Goal: Communication & Community: Answer question/provide support

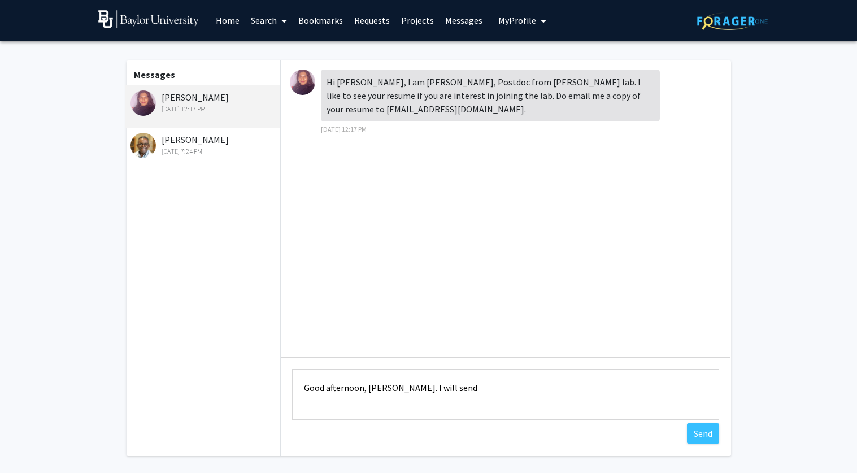
click at [430, 385] on textarea "Good afternoon, [PERSON_NAME]. I will send" at bounding box center [505, 394] width 427 height 51
click at [332, 402] on textarea "Good afternoon, [PERSON_NAME]. I have sent my Resume via OutLook! Let me know i…" at bounding box center [505, 394] width 427 height 51
click at [370, 402] on textarea "Good afternoon, [PERSON_NAME]. I have sent my Resume via OutLook! Let me know i…" at bounding box center [505, 394] width 427 height 51
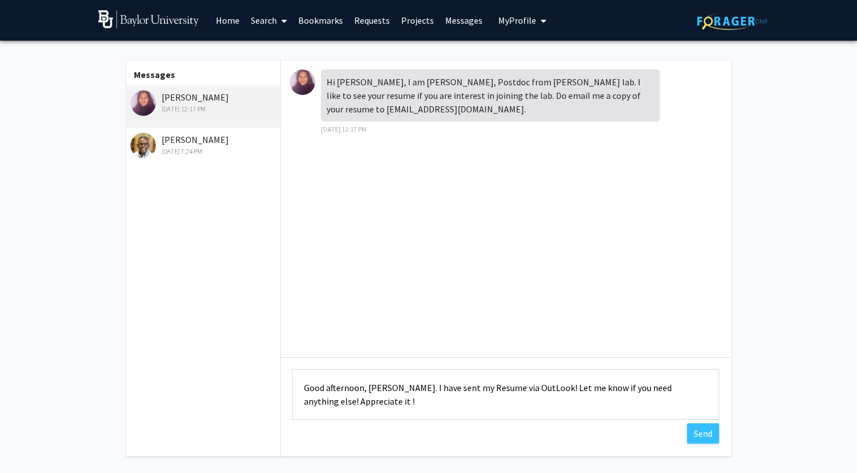
click at [423, 400] on textarea "Good afternoon, [PERSON_NAME]. I have sent my Resume via OutLook! Let me know i…" at bounding box center [505, 394] width 427 height 51
type textarea "Good afternoon, [PERSON_NAME]. I have sent my Resume via OutLook! Let me know i…"
click at [706, 432] on button "Send" at bounding box center [703, 433] width 32 height 20
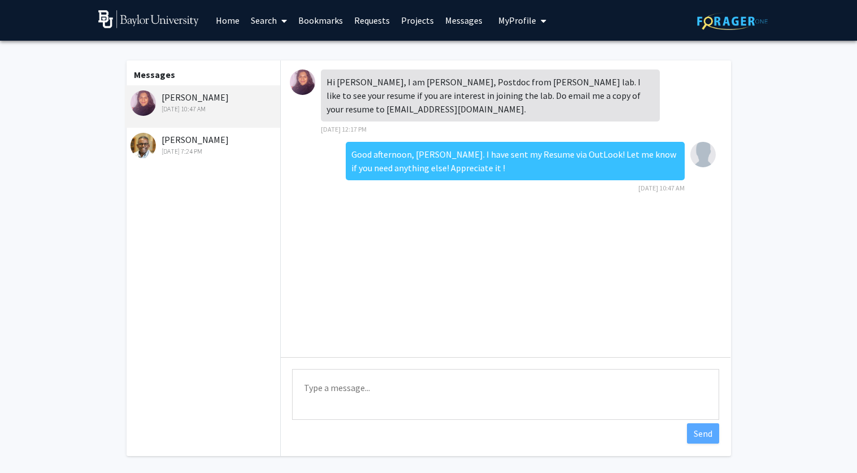
click at [194, 128] on div "Messages [PERSON_NAME] [DATE] 10:47 AM [PERSON_NAME] [DATE] 7:24 PM" at bounding box center [203, 258] width 156 height 396
click at [195, 144] on div "[PERSON_NAME] [DATE] 7:24 PM" at bounding box center [204, 145] width 147 height 24
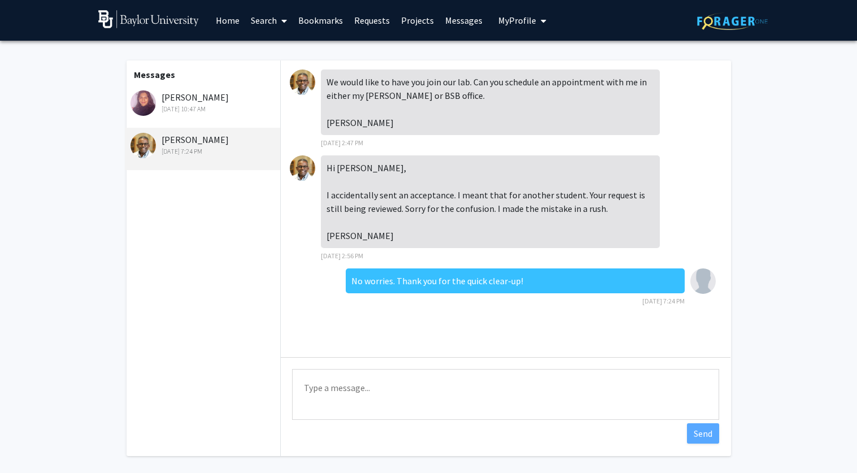
click at [223, 28] on link "Home" at bounding box center [227, 21] width 35 height 40
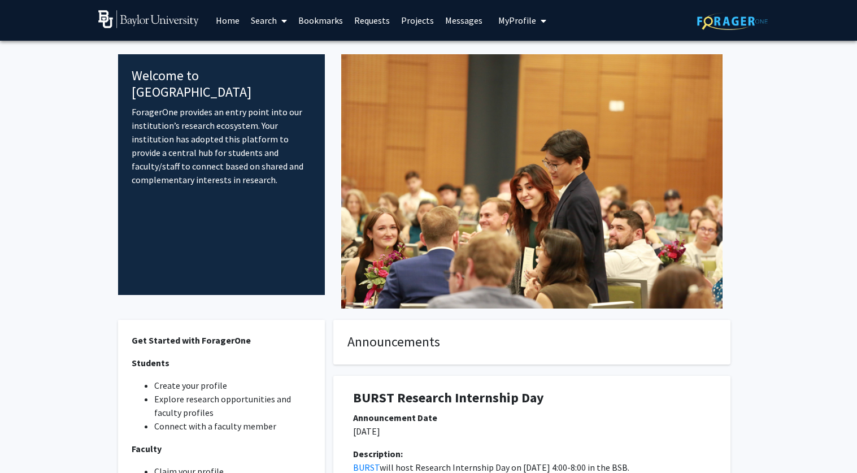
click at [364, 21] on link "Requests" at bounding box center [372, 21] width 47 height 40
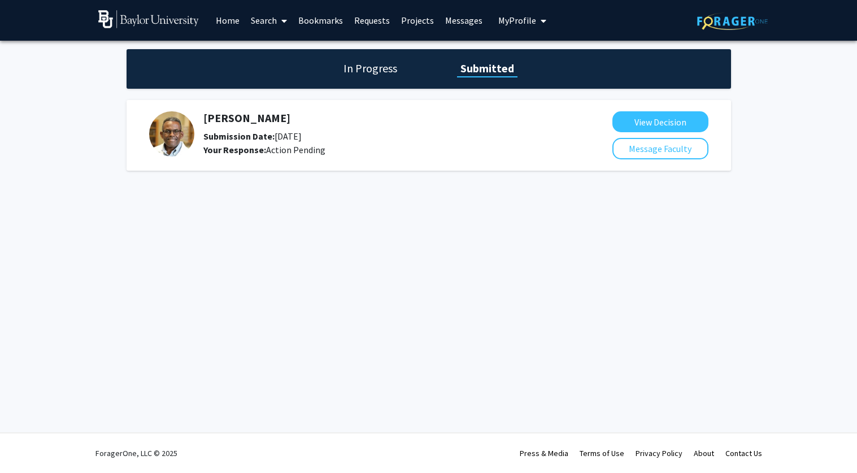
click at [380, 66] on h1 "In Progress" at bounding box center [370, 68] width 60 height 16
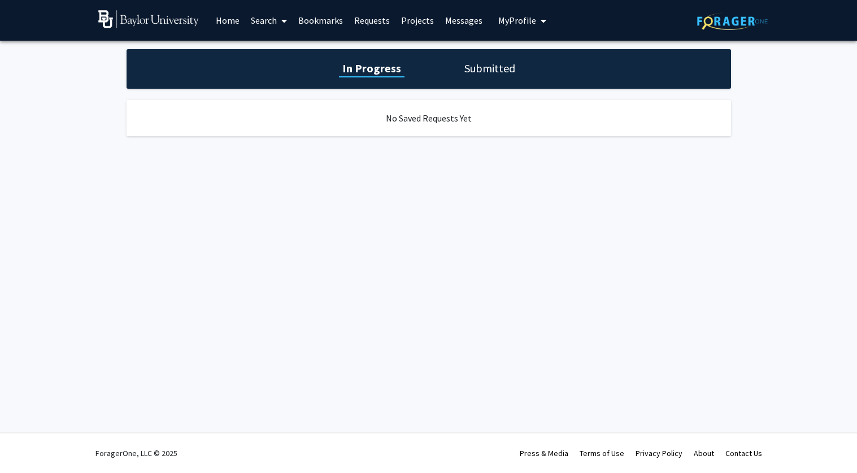
click at [494, 72] on h1 "Submitted" at bounding box center [490, 68] width 58 height 16
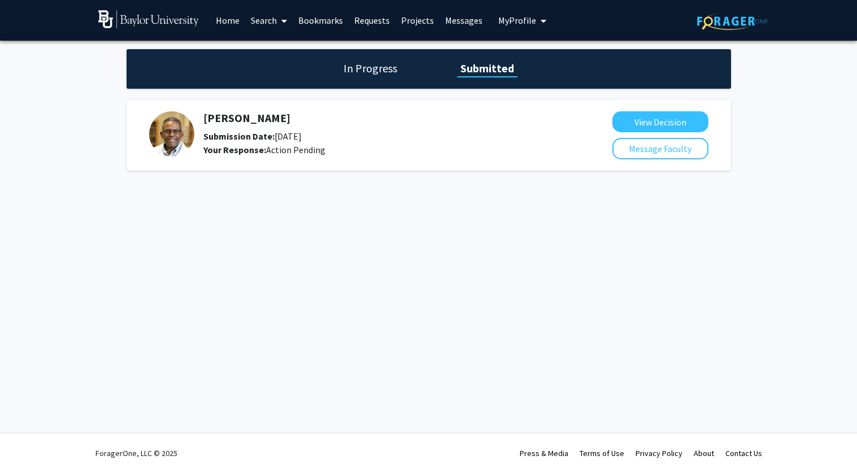
click at [225, 120] on h5 "[PERSON_NAME]" at bounding box center [377, 118] width 349 height 14
click at [166, 127] on img at bounding box center [171, 133] width 45 height 45
click at [648, 117] on button "View Decision" at bounding box center [661, 121] width 96 height 21
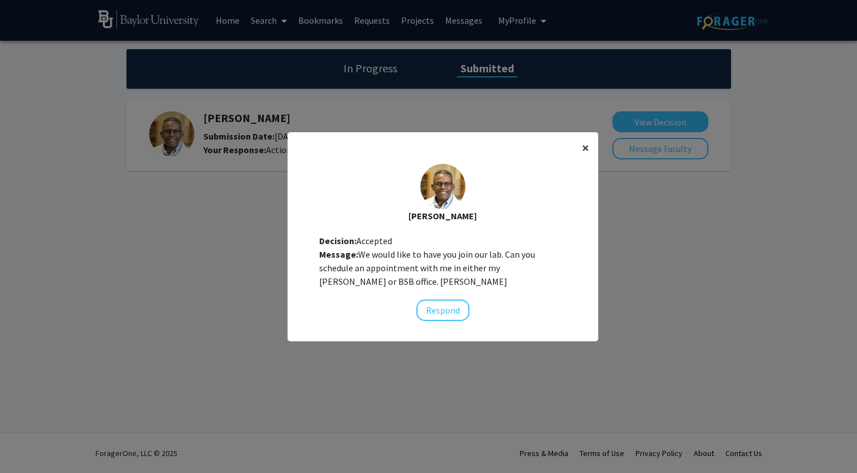
click at [586, 145] on span "×" at bounding box center [585, 148] width 7 height 18
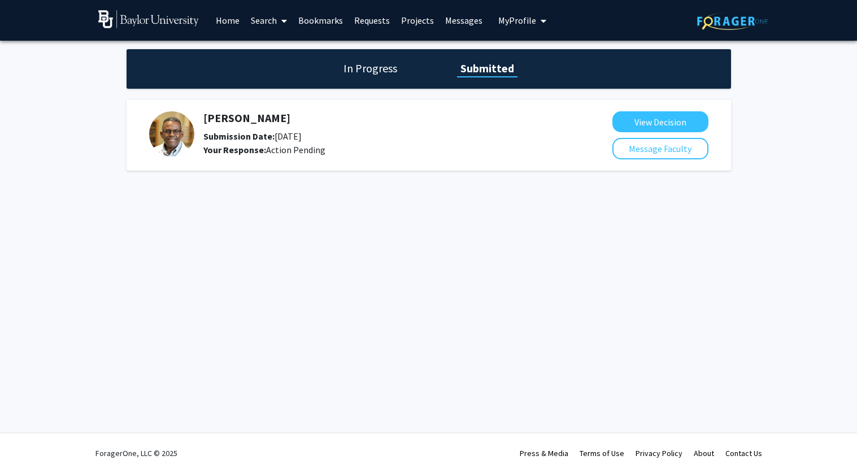
click at [528, 17] on span "My Profile" at bounding box center [517, 20] width 38 height 11
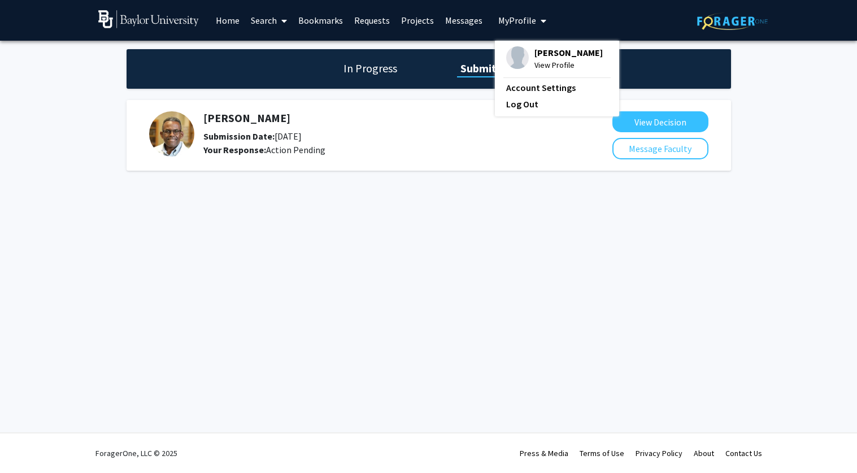
click at [409, 28] on link "Projects" at bounding box center [418, 21] width 44 height 40
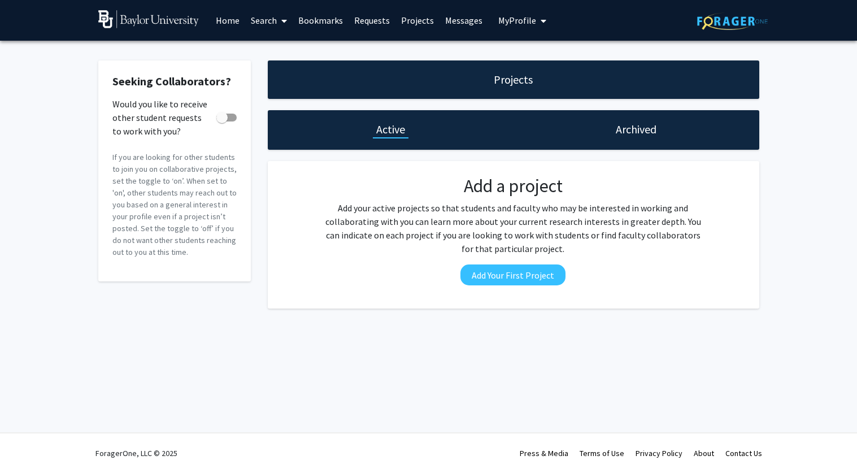
click at [536, 16] on span "My profile dropdown to access profile and logout" at bounding box center [541, 21] width 10 height 40
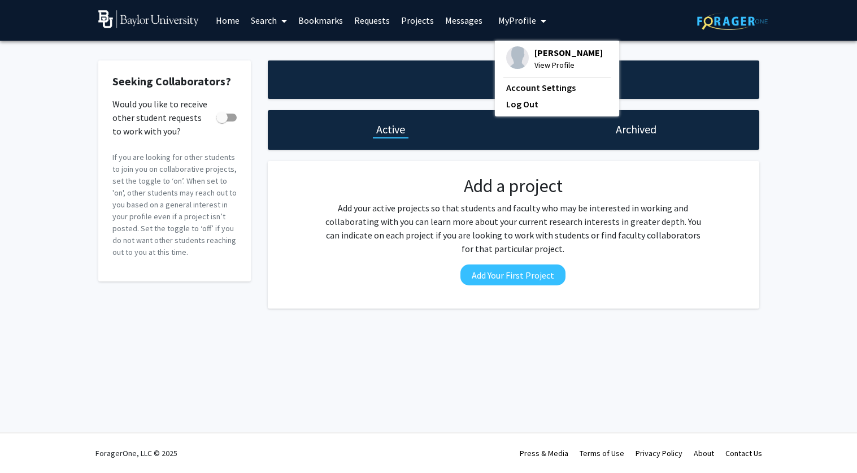
click at [540, 67] on span "View Profile" at bounding box center [569, 65] width 68 height 12
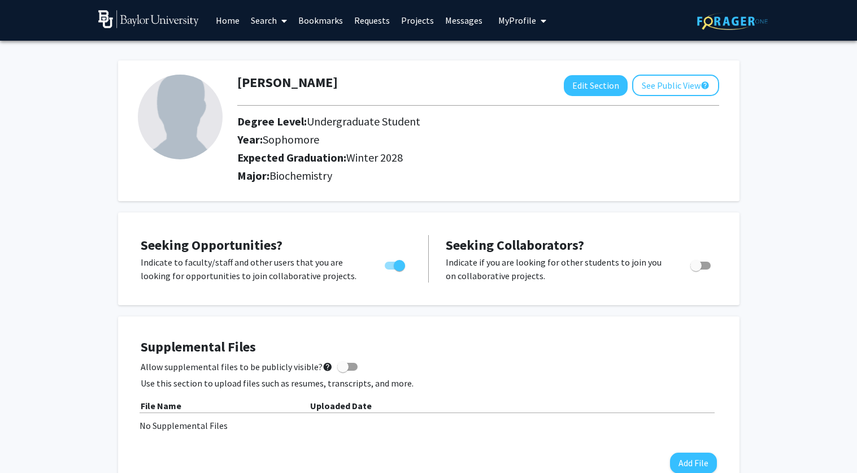
click at [453, 14] on link "Messages" at bounding box center [464, 21] width 49 height 40
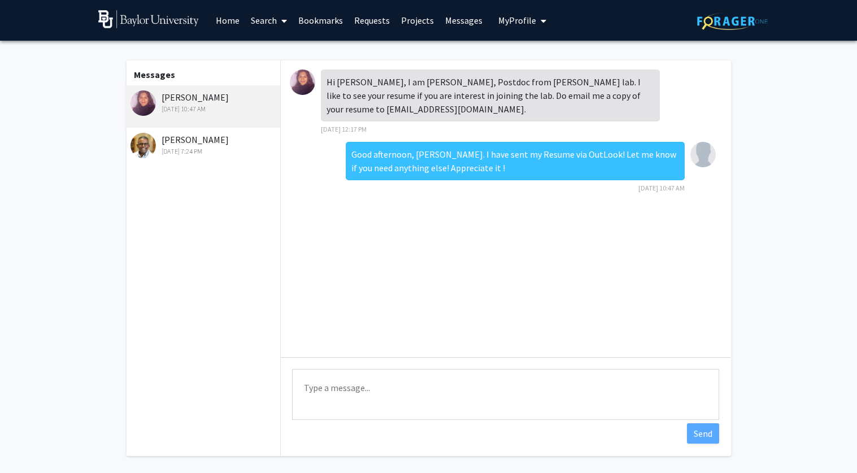
click at [415, 19] on link "Projects" at bounding box center [418, 21] width 44 height 40
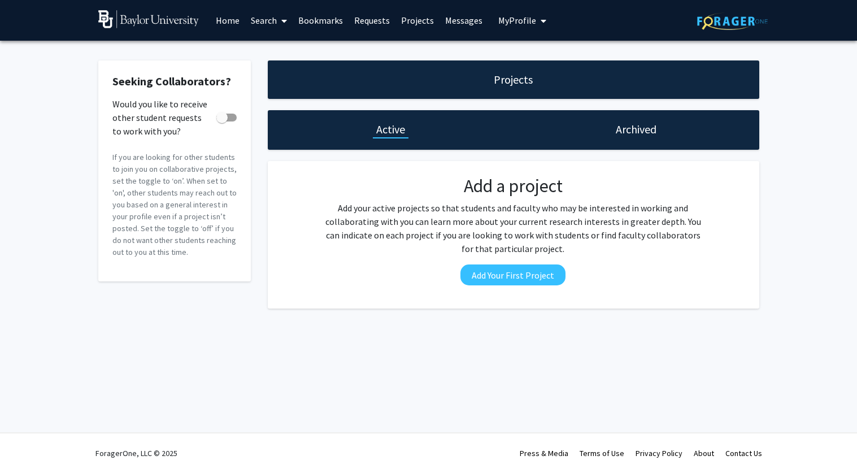
click at [366, 21] on link "Requests" at bounding box center [372, 21] width 47 height 40
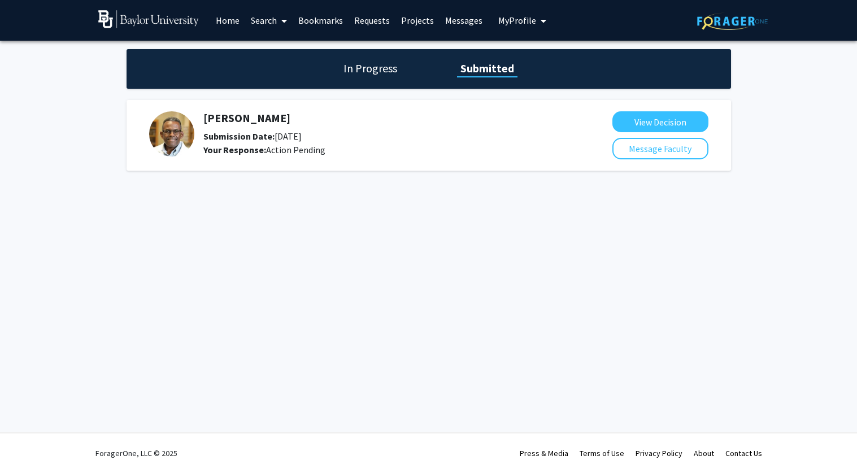
click at [232, 121] on h5 "[PERSON_NAME]" at bounding box center [377, 118] width 349 height 14
click at [173, 146] on img at bounding box center [171, 133] width 45 height 45
click at [251, 144] on b "Your Response:" at bounding box center [234, 149] width 63 height 11
drag, startPoint x: 261, startPoint y: 140, endPoint x: 339, endPoint y: 145, distance: 78.2
click at [338, 145] on div "[PERSON_NAME] Submission Date: [DATE] Your Response: Action Pending" at bounding box center [377, 133] width 349 height 45
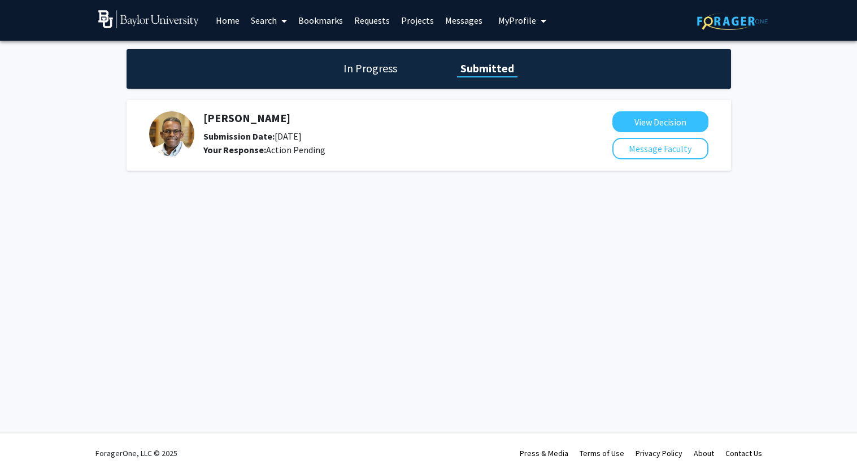
click at [357, 146] on div "Your Response: Action Pending" at bounding box center [377, 150] width 349 height 14
click at [315, 19] on link "Bookmarks" at bounding box center [321, 21] width 56 height 40
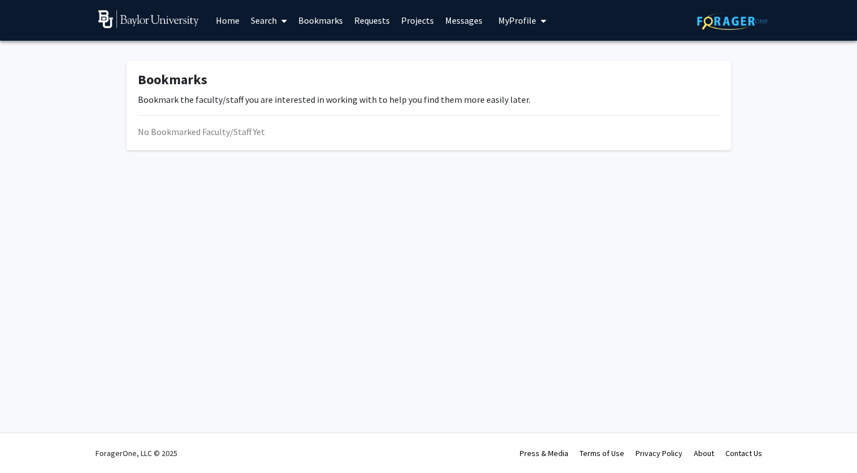
click at [266, 19] on link "Search" at bounding box center [268, 21] width 47 height 40
click at [225, 16] on link "Home" at bounding box center [227, 21] width 35 height 40
